Goal: Task Accomplishment & Management: Complete application form

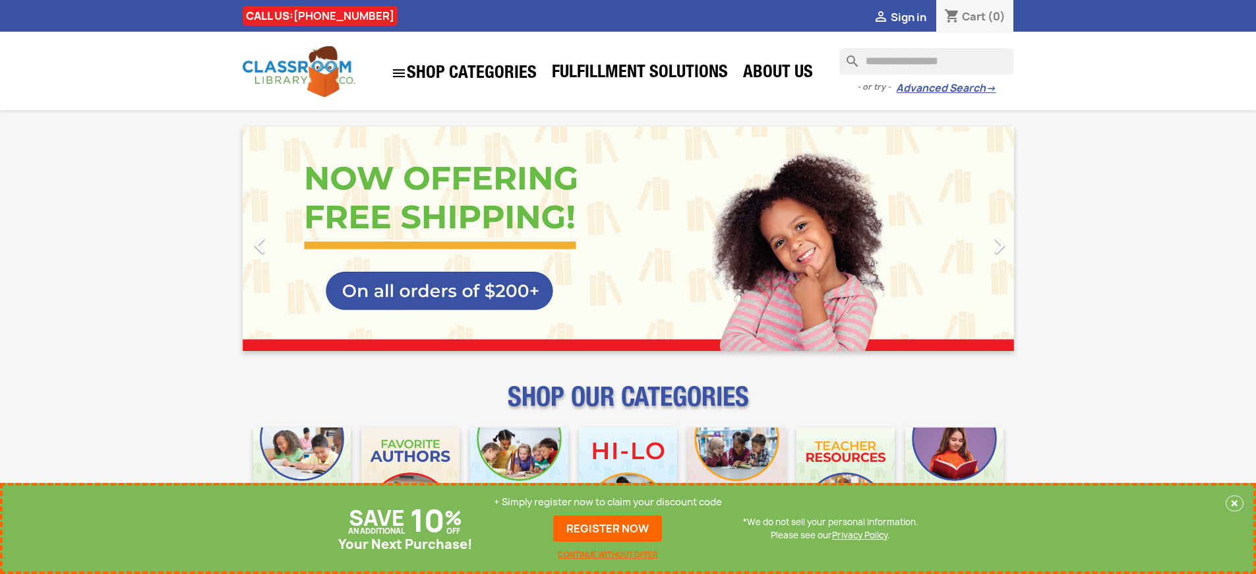
click at [608, 502] on p "+ Simply register now to claim your discount code" at bounding box center [608, 501] width 228 height 13
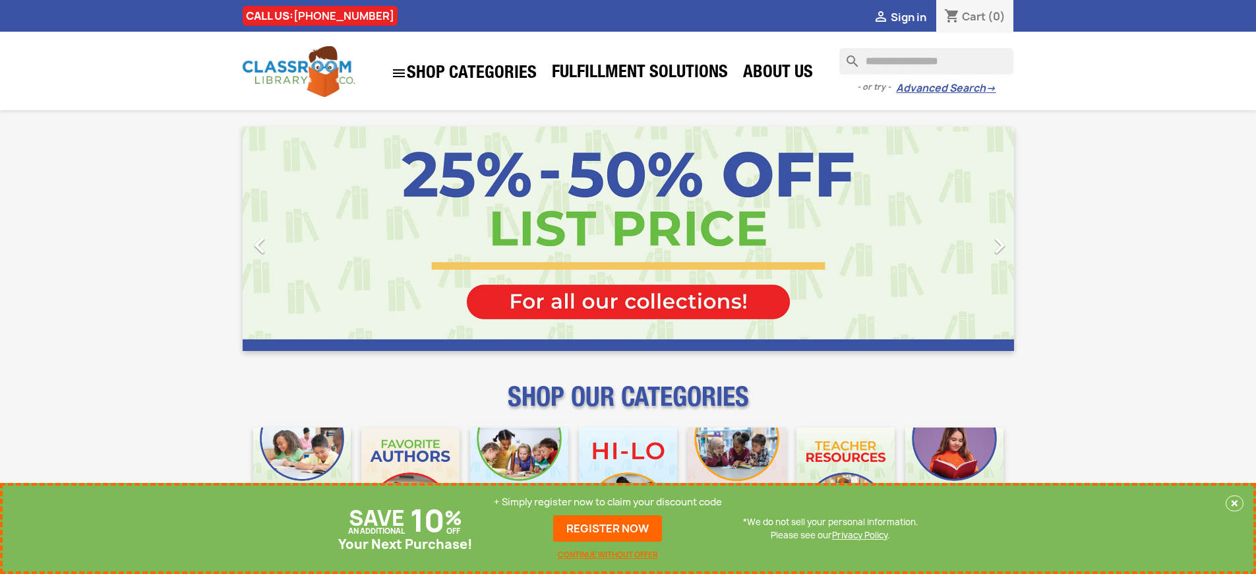
click at [608, 502] on p "+ Simply register now to claim your discount code" at bounding box center [608, 501] width 228 height 13
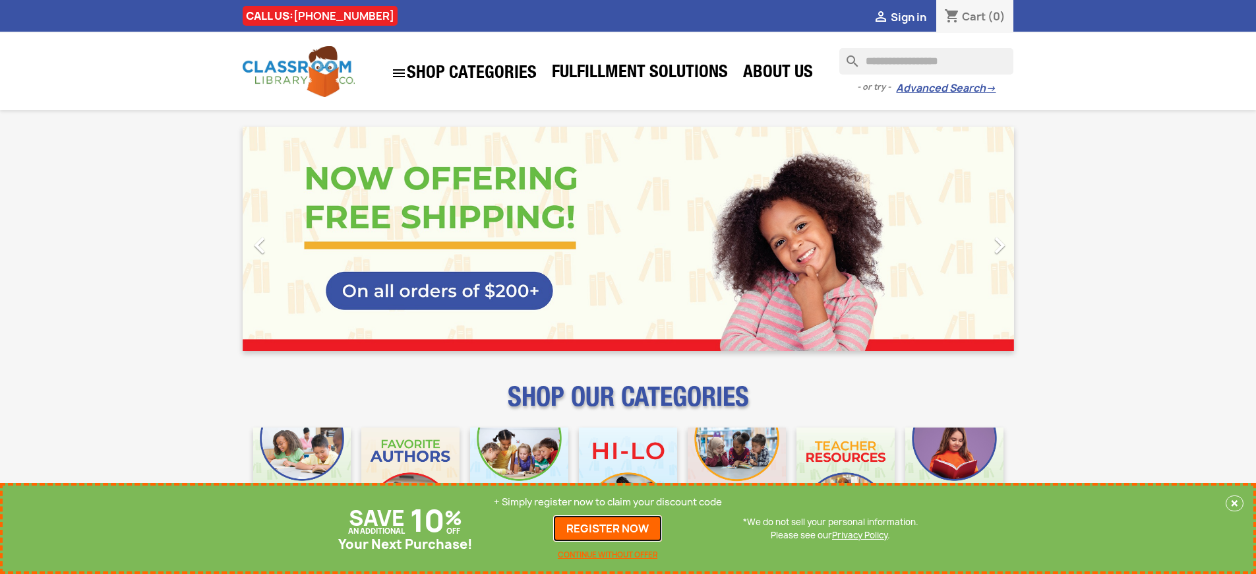
click at [608, 528] on link "REGISTER NOW" at bounding box center [607, 528] width 109 height 26
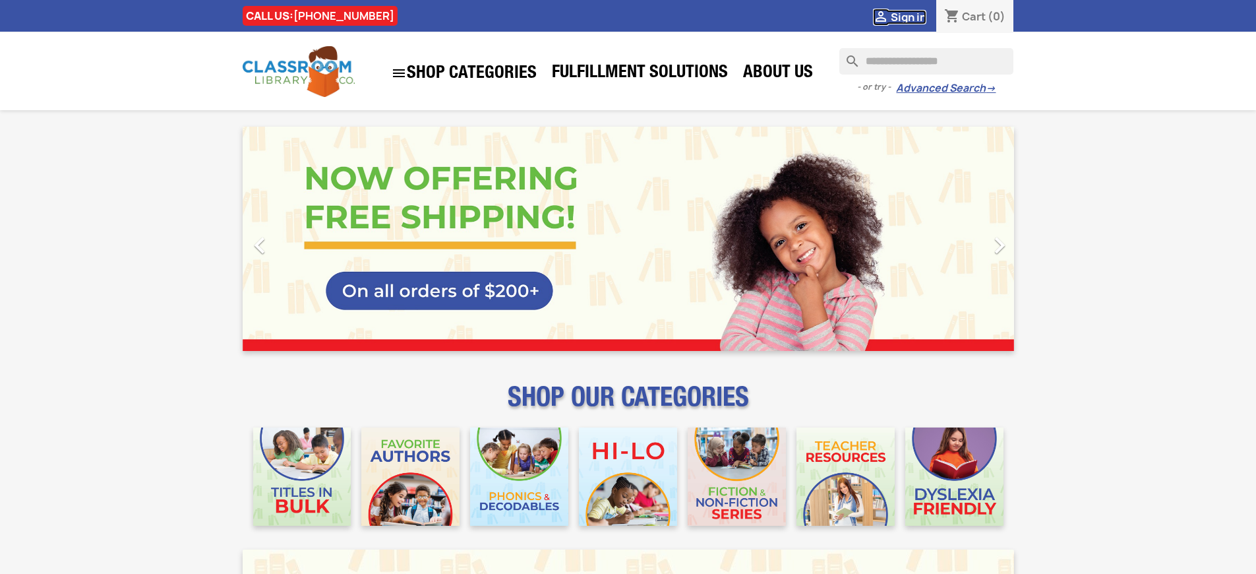
click at [908, 16] on span "Sign in" at bounding box center [909, 17] width 36 height 15
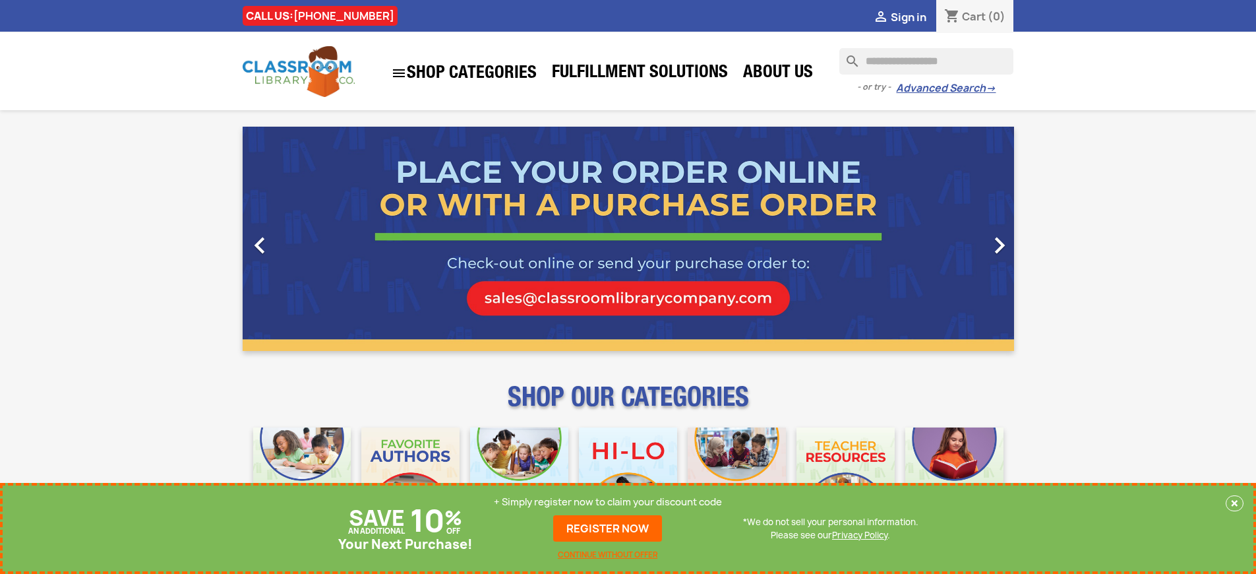
click at [608, 502] on p "+ Simply register now to claim your discount code" at bounding box center [608, 501] width 228 height 13
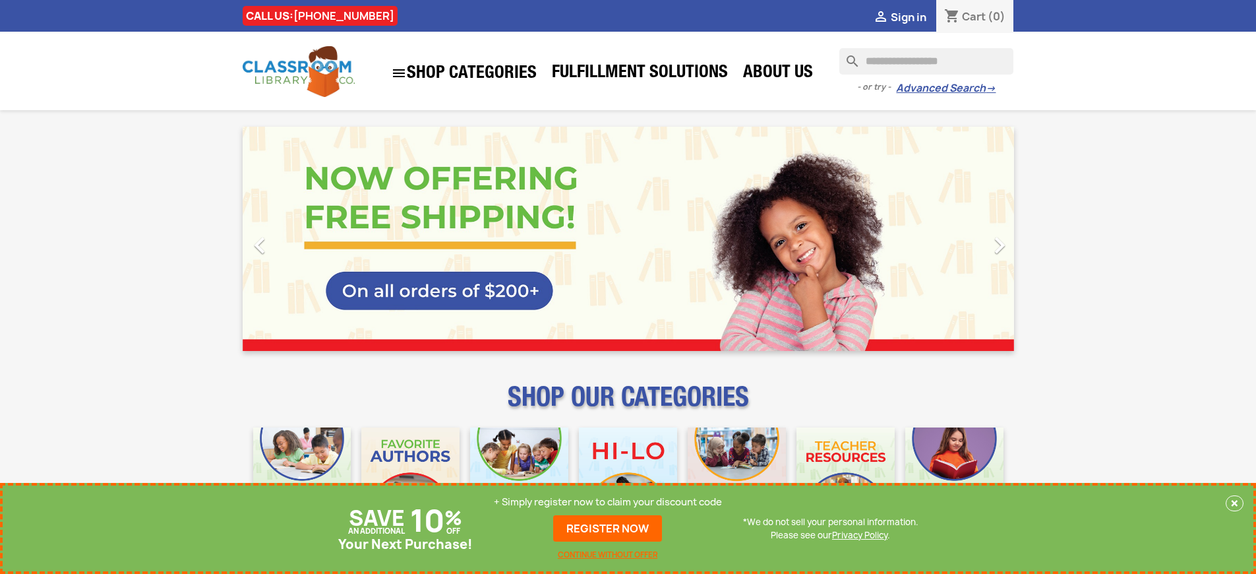
click at [608, 502] on p "+ Simply register now to claim your discount code" at bounding box center [608, 501] width 228 height 13
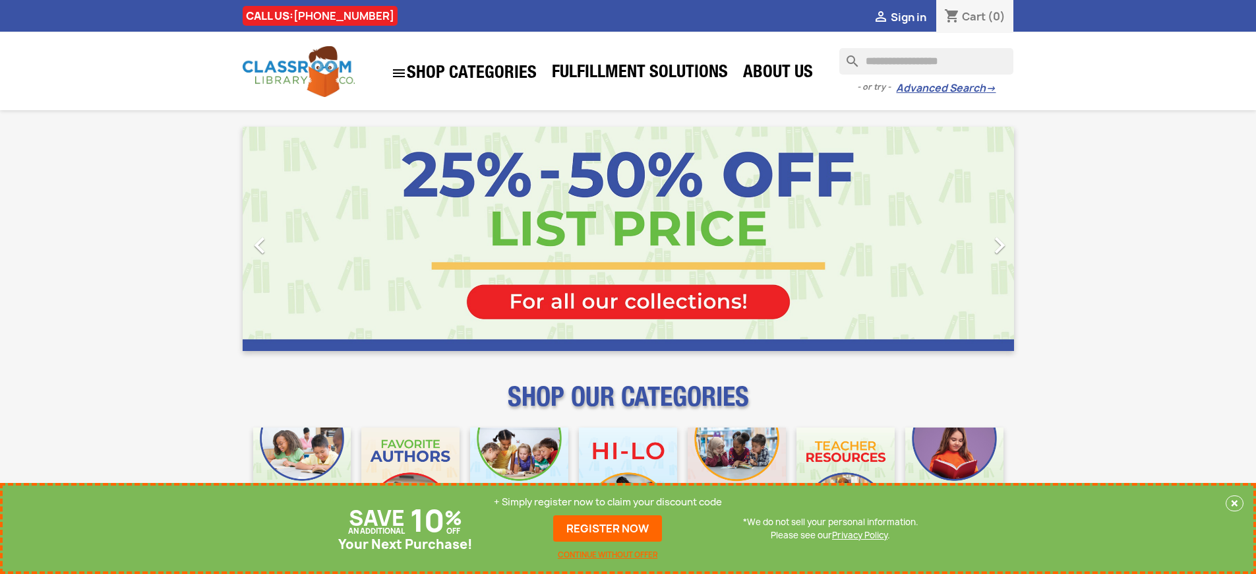
click at [608, 502] on p "+ Simply register now to claim your discount code" at bounding box center [608, 501] width 228 height 13
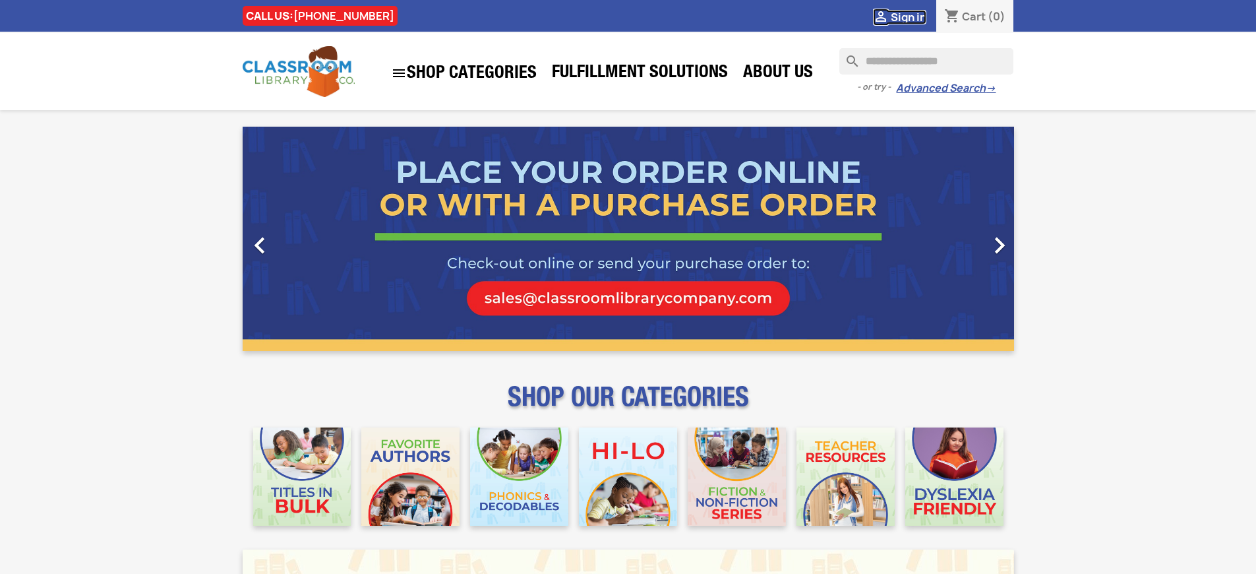
click at [908, 16] on span "Sign in" at bounding box center [909, 17] width 36 height 15
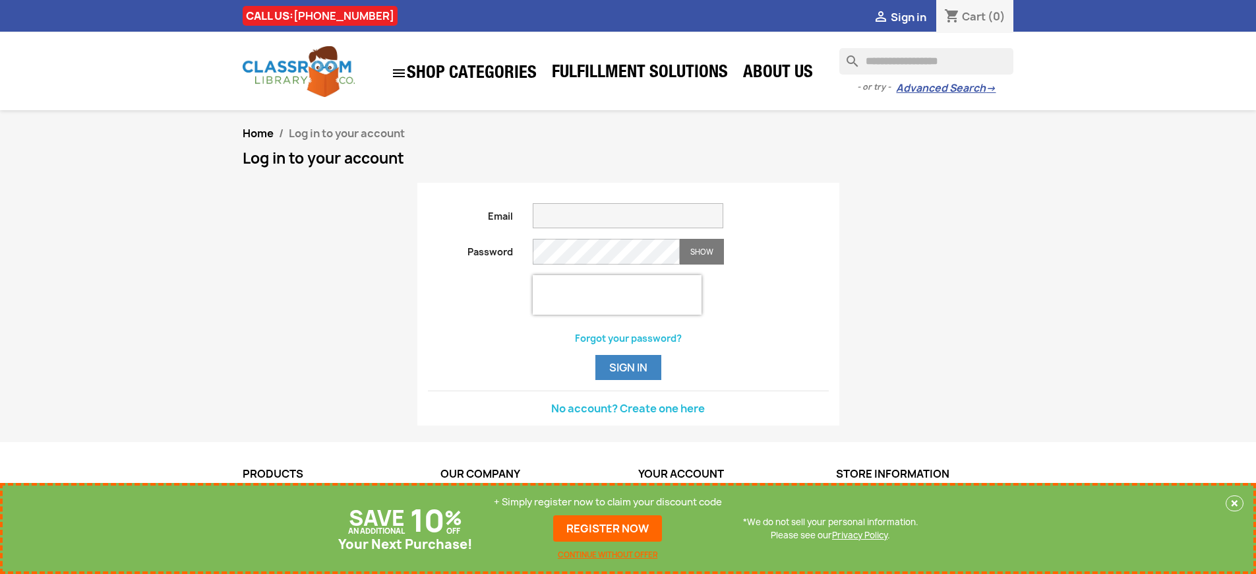
click at [608, 502] on p "+ Simply register now to claim your discount code" at bounding box center [608, 501] width 228 height 13
